Goal: Find contact information: Find contact information

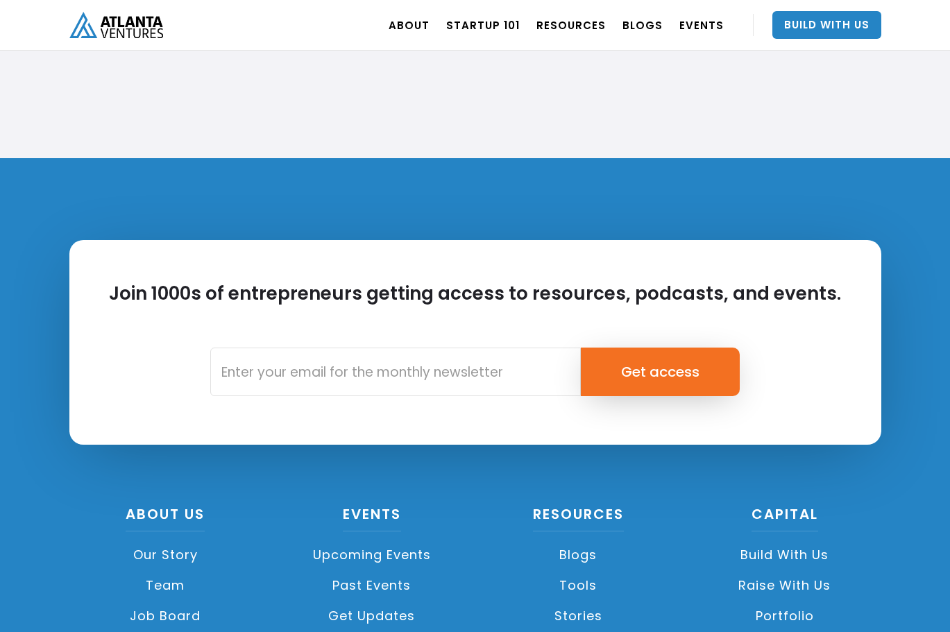
scroll to position [3189, 0]
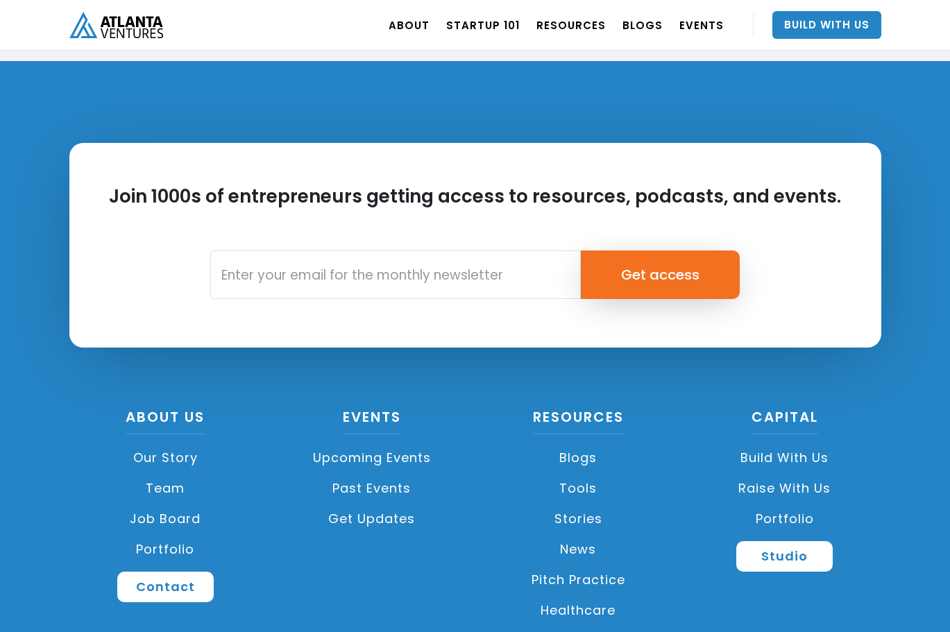
click at [169, 490] on link "Team" at bounding box center [165, 488] width 193 height 31
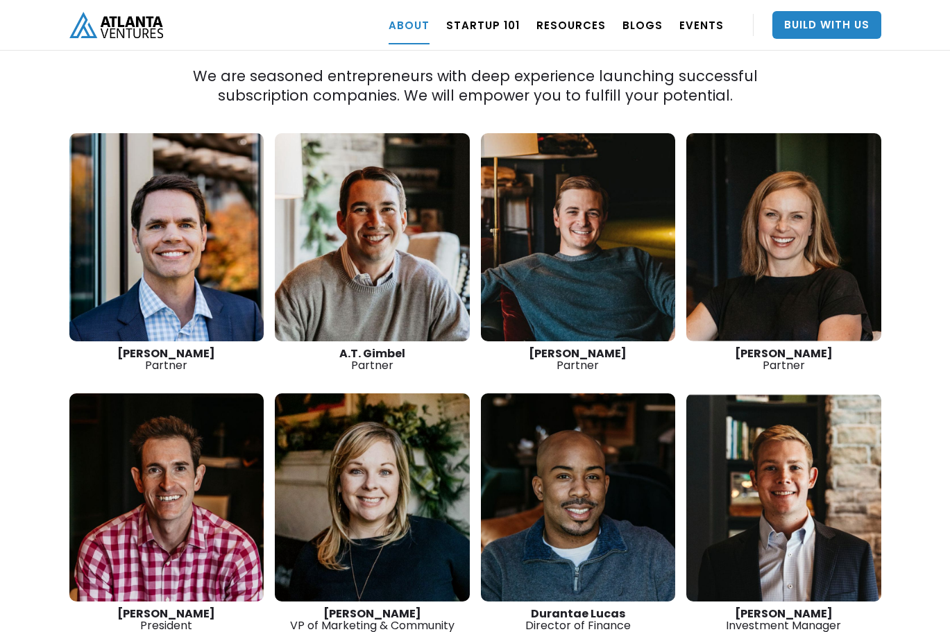
scroll to position [1805, 0]
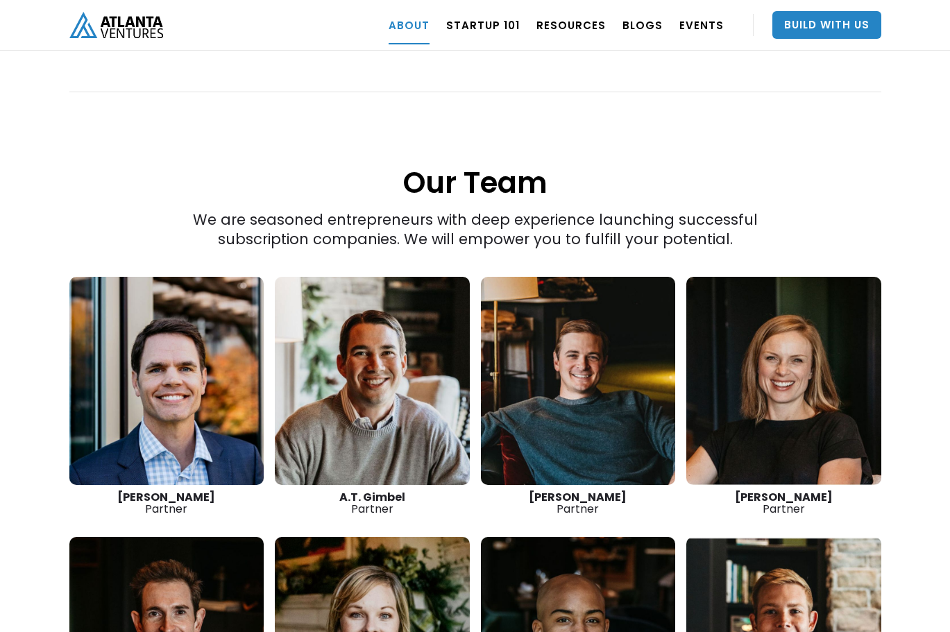
click at [159, 363] on link at bounding box center [166, 381] width 195 height 208
click at [353, 381] on link at bounding box center [372, 381] width 195 height 208
click at [557, 358] on link at bounding box center [578, 381] width 195 height 208
click at [748, 406] on link at bounding box center [783, 381] width 195 height 208
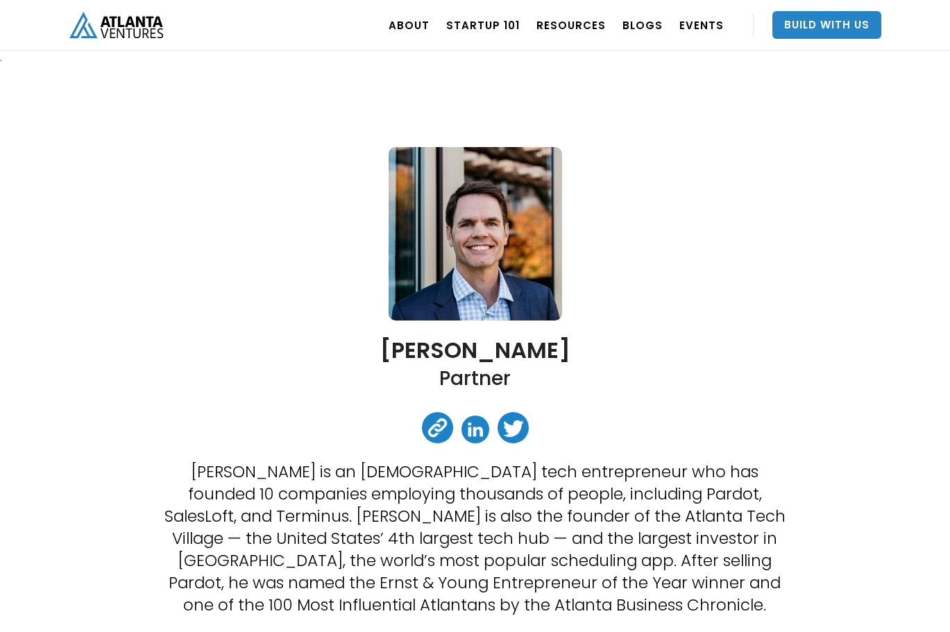
scroll to position [26, 0]
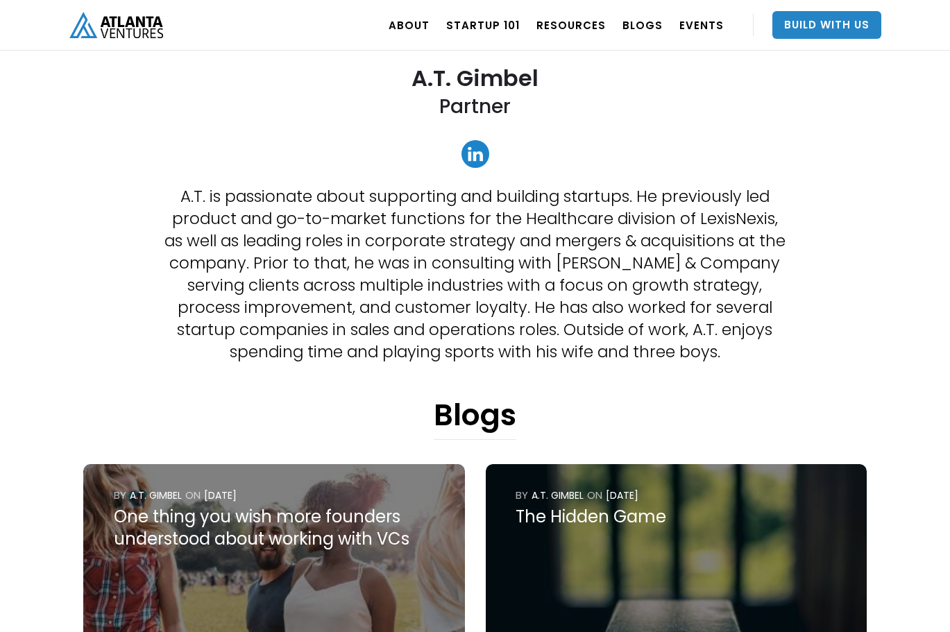
scroll to position [388, 0]
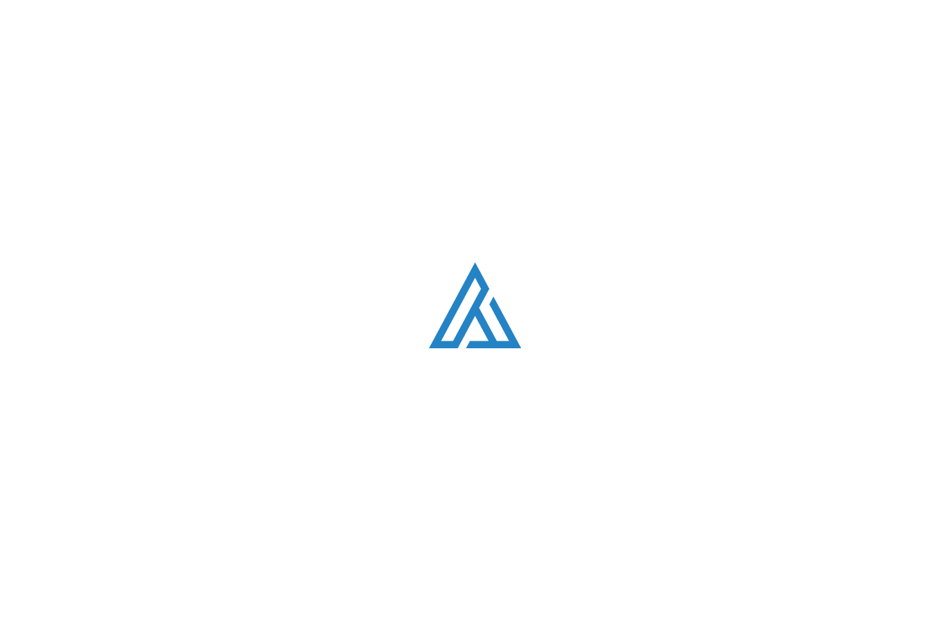
scroll to position [3189, 0]
